Goal: Task Accomplishment & Management: Use online tool/utility

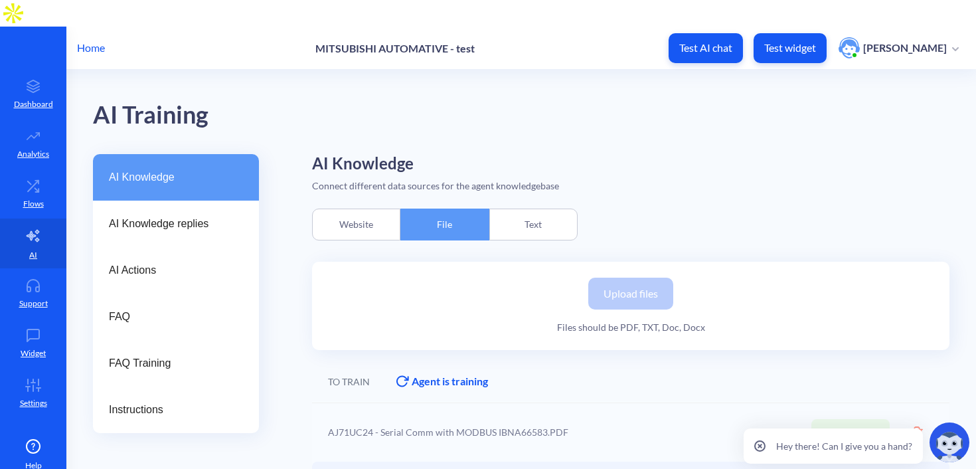
scroll to position [246, 0]
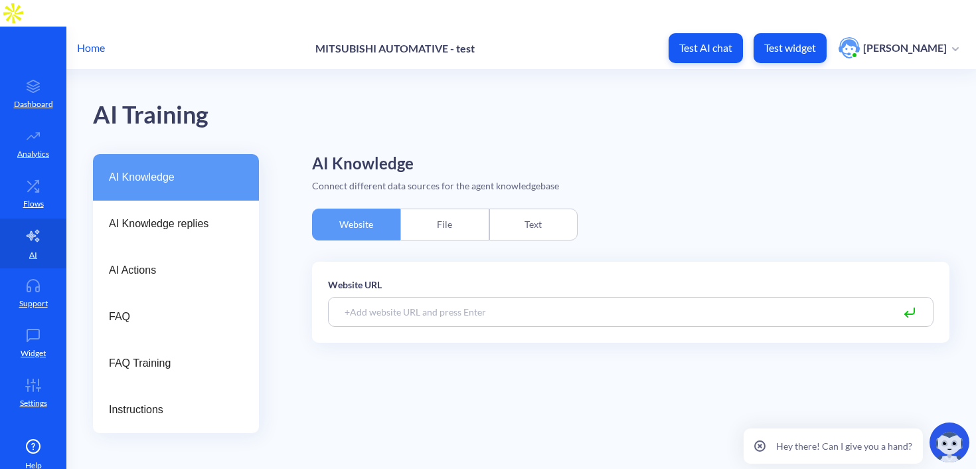
click at [447, 209] on div "File" at bounding box center [445, 225] width 88 height 32
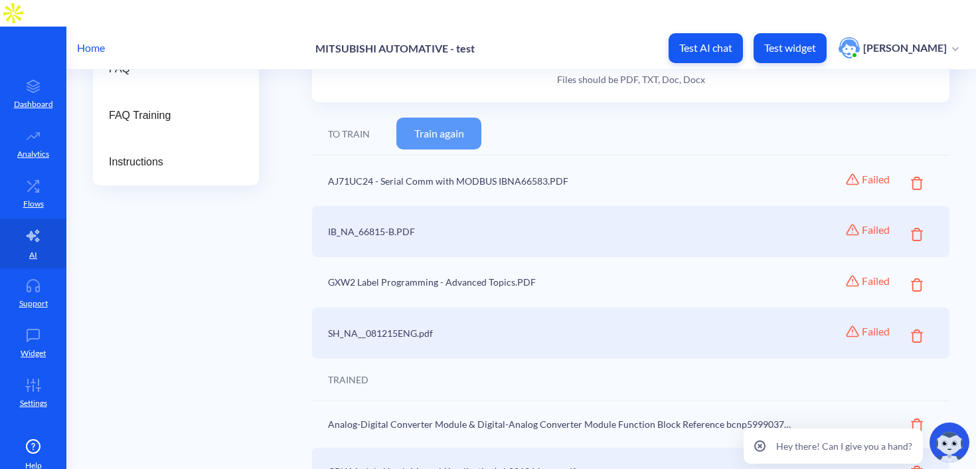
scroll to position [256, 0]
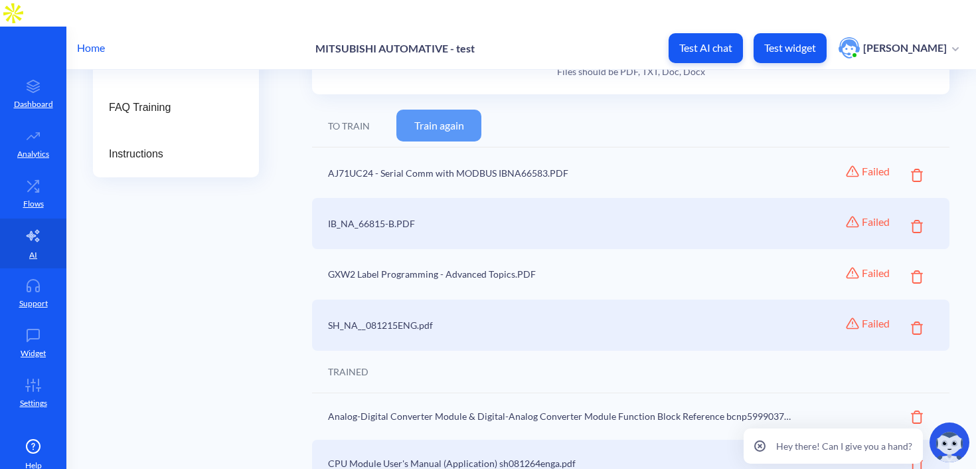
click at [911, 169] on icon at bounding box center [917, 175] width 12 height 13
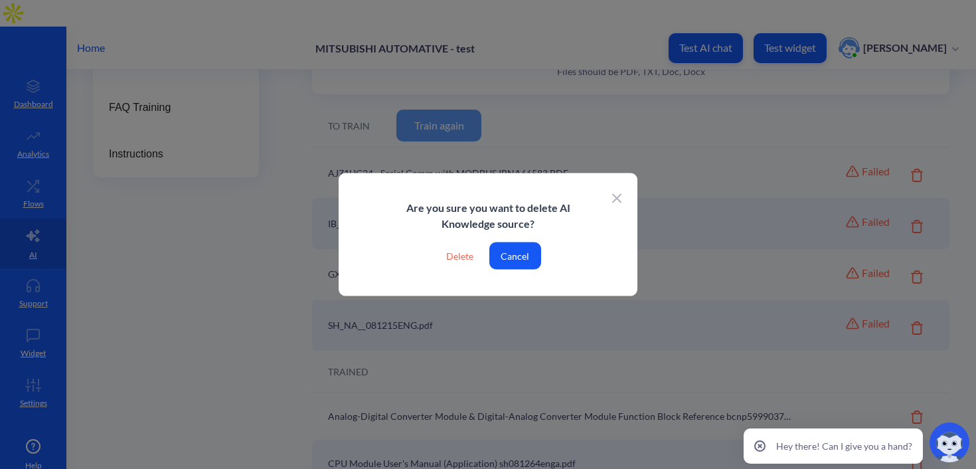
click at [619, 200] on icon at bounding box center [616, 197] width 9 height 9
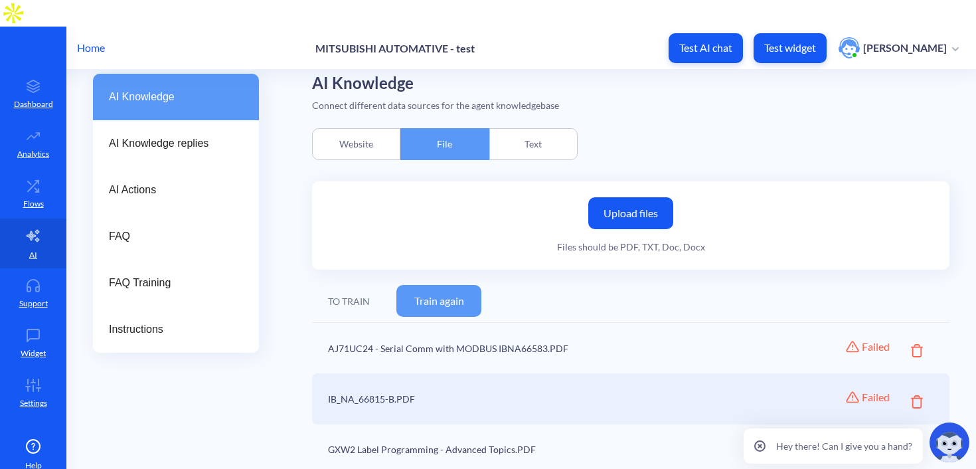
scroll to position [19, 0]
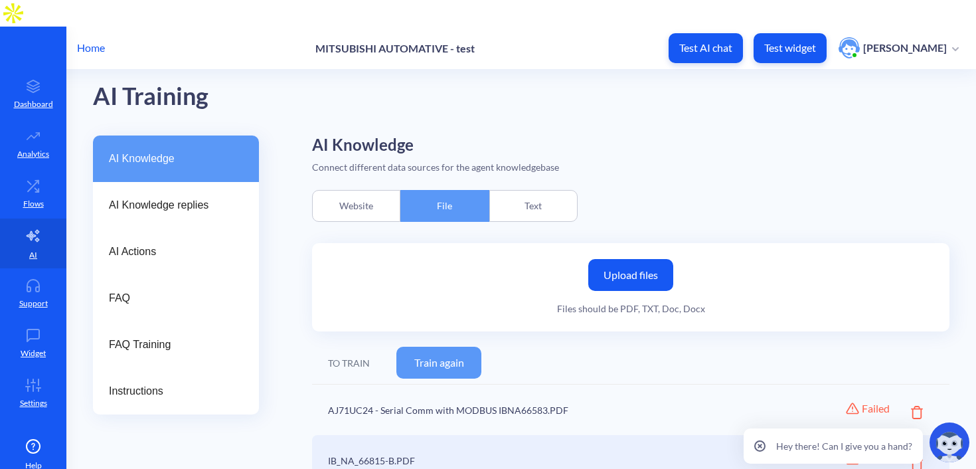
click at [618, 259] on label "Upload files" at bounding box center [630, 275] width 85 height 32
click at [0, 0] on input "Upload files" at bounding box center [0, 0] width 0 height 0
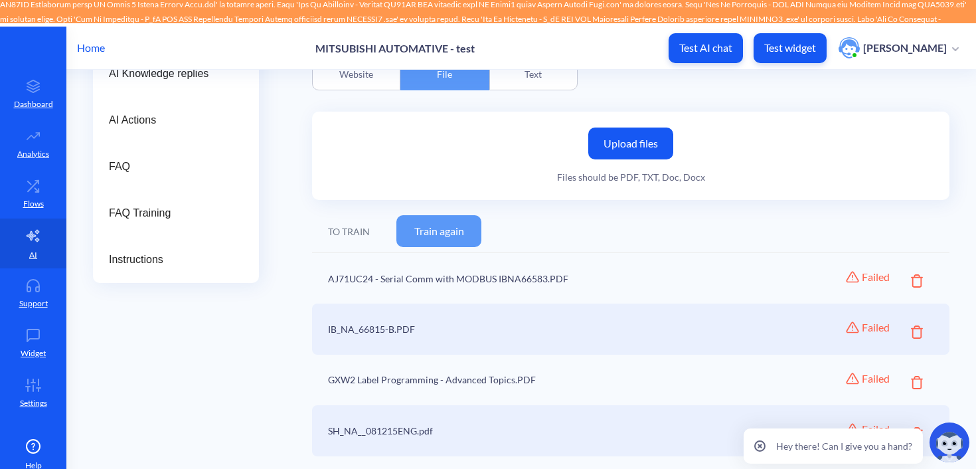
scroll to position [31, 0]
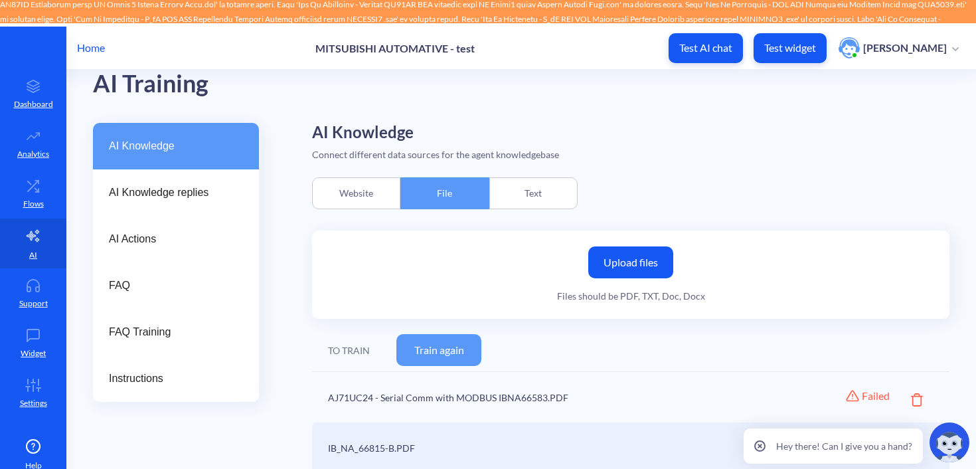
click at [641, 246] on label "Upload files" at bounding box center [630, 262] width 85 height 32
click at [0, 0] on input "Upload files" at bounding box center [0, 0] width 0 height 0
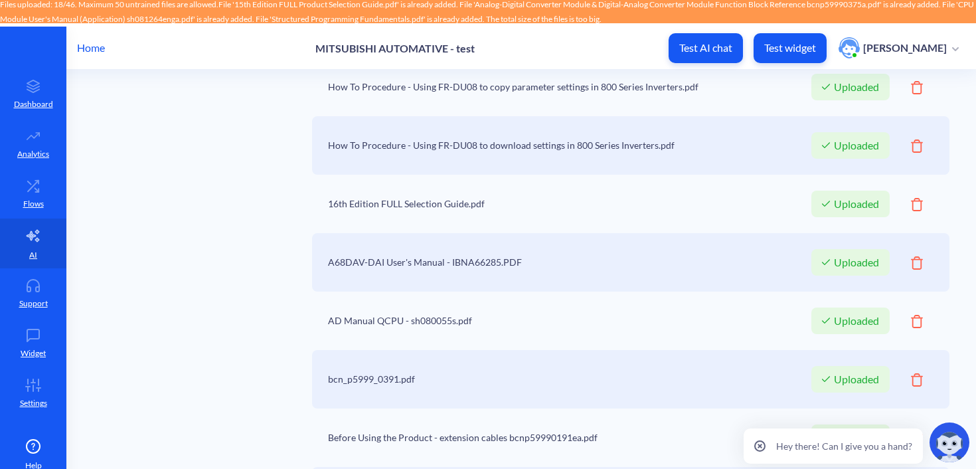
scroll to position [0, 0]
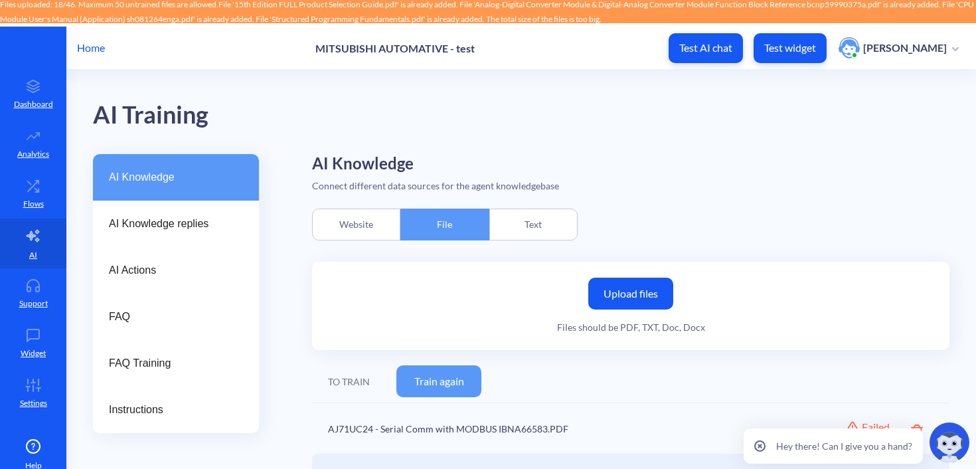
click at [615, 278] on label "Upload files" at bounding box center [630, 294] width 85 height 32
click at [0, 0] on input "Upload files" at bounding box center [0, 0] width 0 height 0
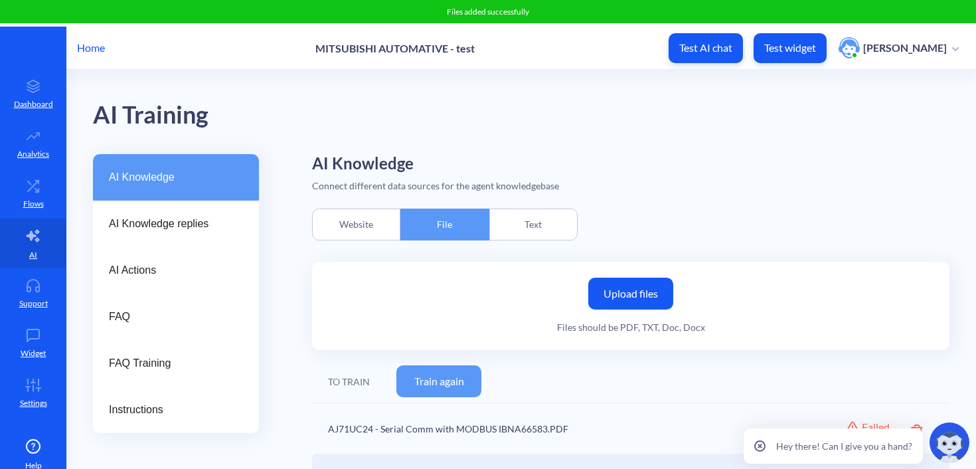
click at [639, 278] on label "Upload files" at bounding box center [630, 294] width 85 height 32
click at [0, 0] on input "Upload files" at bounding box center [0, 0] width 0 height 0
click at [618, 278] on label "Upload files" at bounding box center [630, 294] width 85 height 32
click at [0, 0] on input "Upload files" at bounding box center [0, 0] width 0 height 0
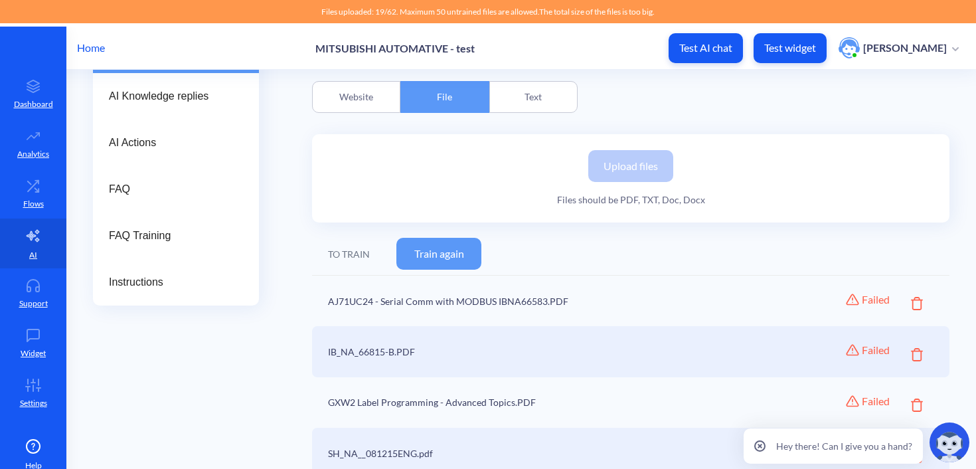
scroll to position [23, 0]
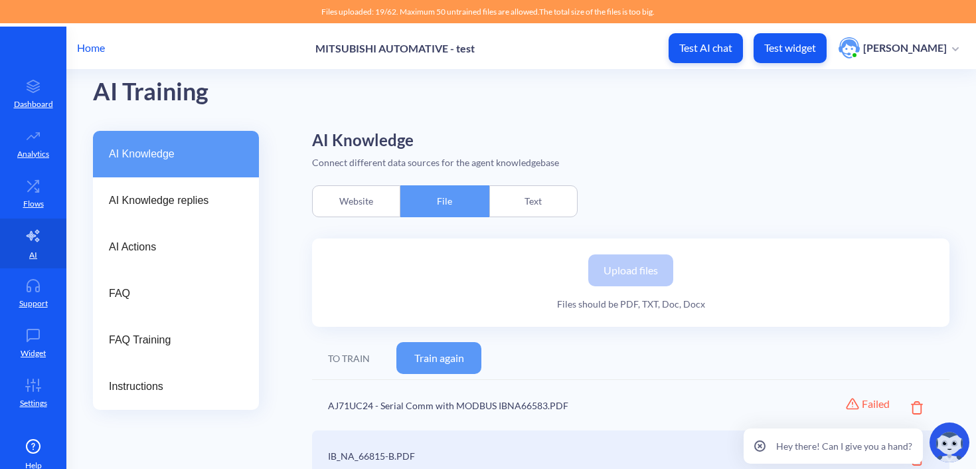
click at [444, 342] on button "Train again" at bounding box center [439, 358] width 85 height 32
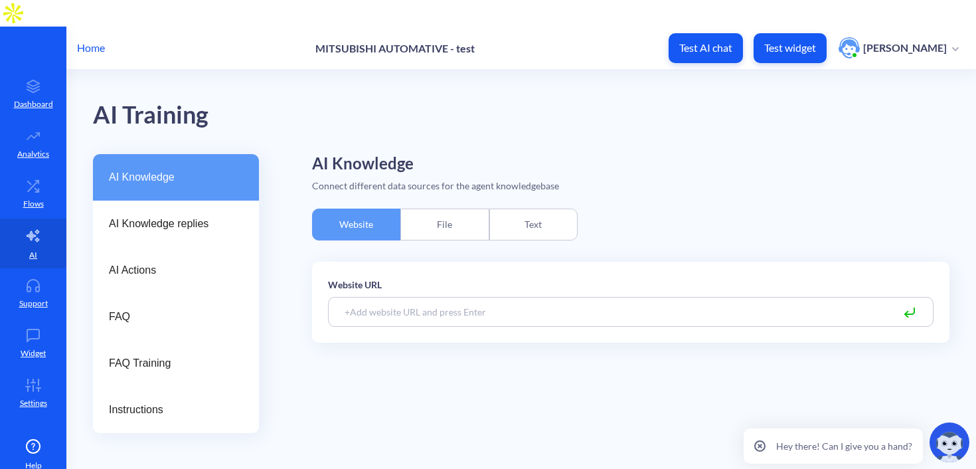
click at [456, 209] on div "File" at bounding box center [445, 225] width 88 height 32
